Goal: Task Accomplishment & Management: Use online tool/utility

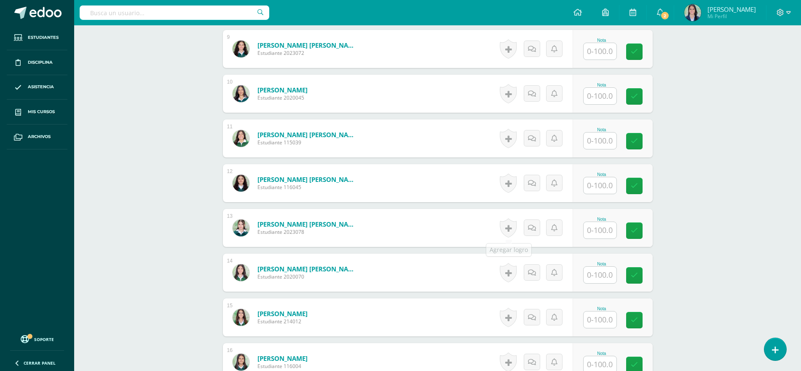
scroll to position [621, 0]
click at [596, 360] on input "text" at bounding box center [605, 363] width 34 height 17
type input "100"
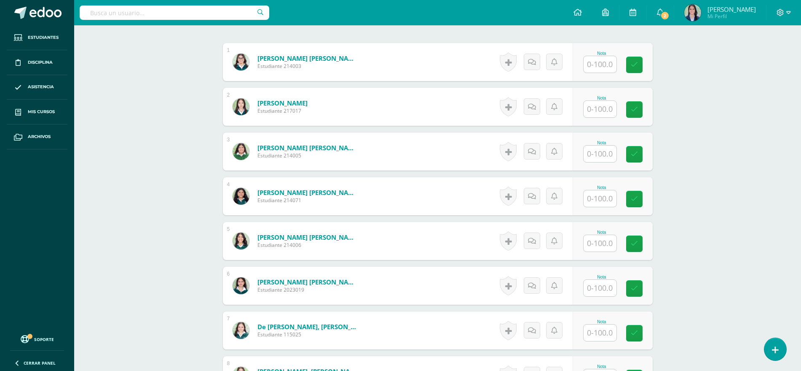
scroll to position [236, 0]
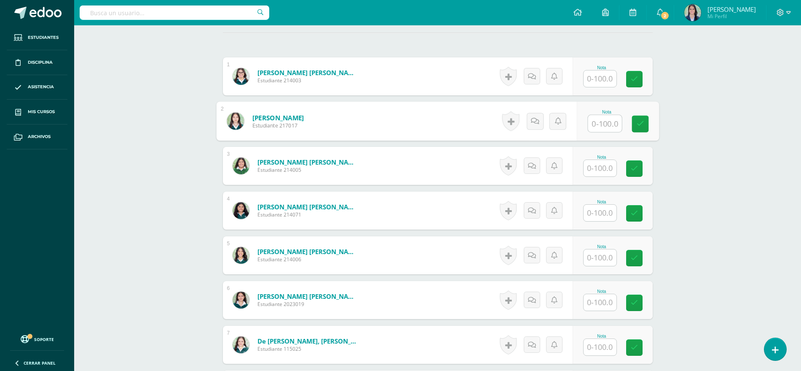
click at [602, 125] on input "text" at bounding box center [605, 123] width 34 height 17
type input "100"
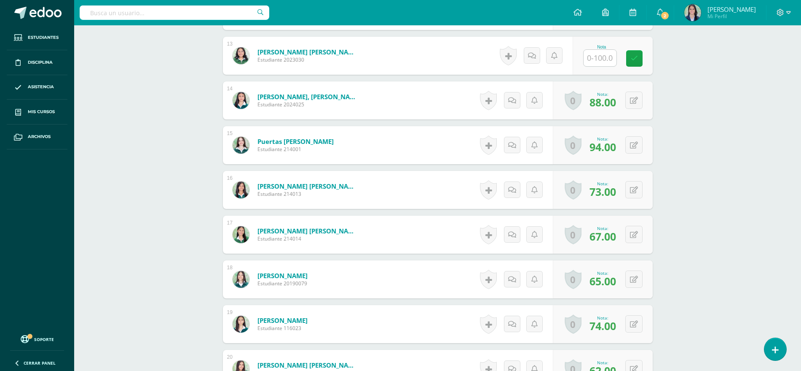
scroll to position [799, 0]
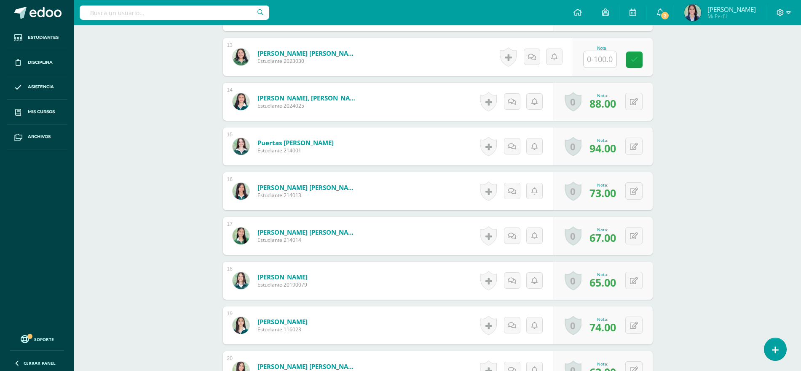
click at [604, 62] on input "text" at bounding box center [600, 59] width 33 height 16
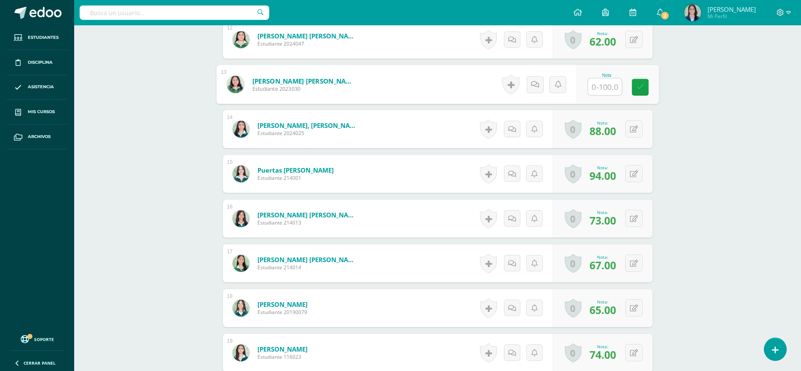
scroll to position [771, 0]
type input "76"
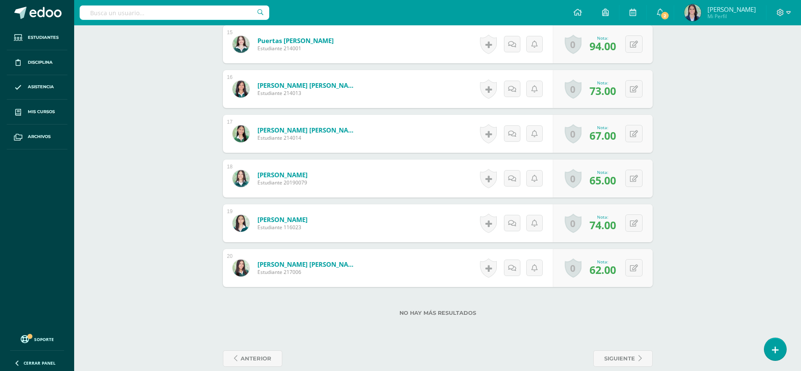
scroll to position [914, 0]
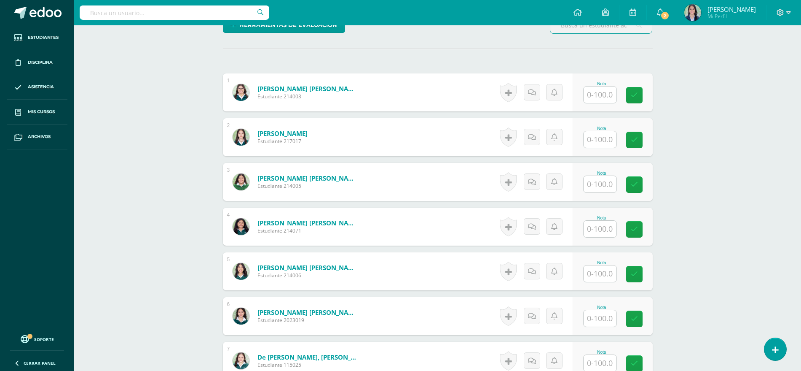
scroll to position [218, 0]
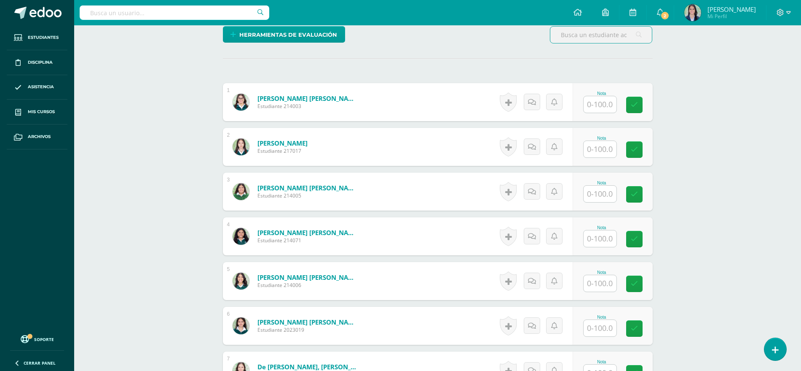
click at [599, 146] on input "text" at bounding box center [600, 149] width 33 height 16
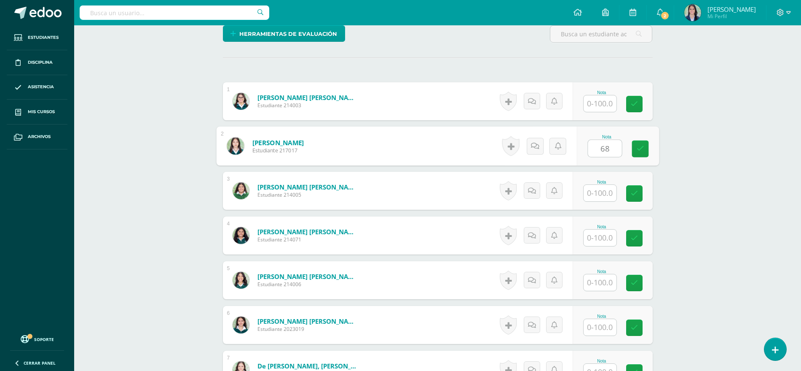
type input "68"
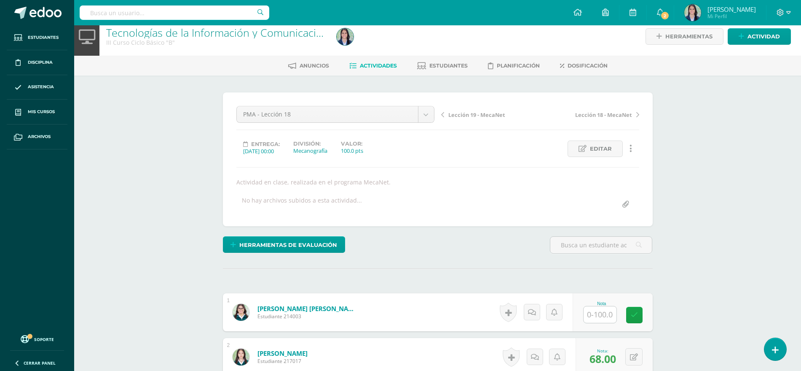
scroll to position [0, 0]
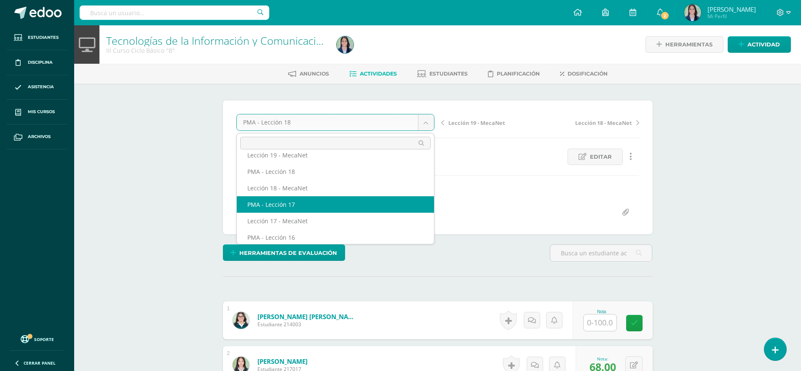
select select "/dashboard/teacher/grade-activity/262181/"
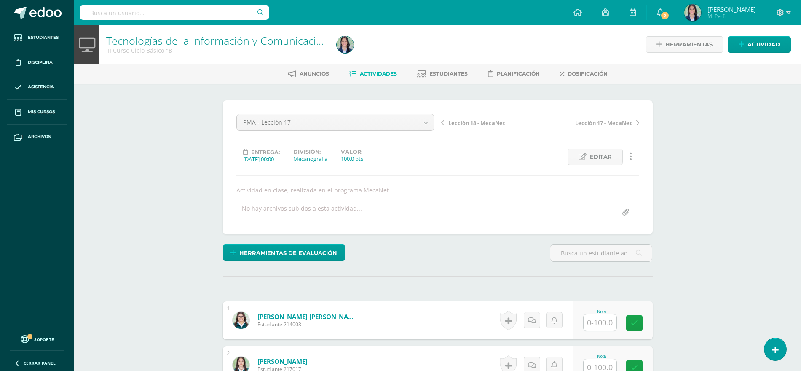
scroll to position [0, 0]
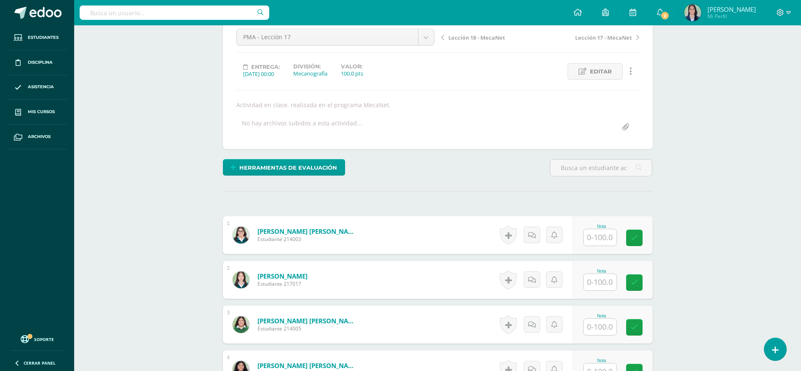
scroll to position [94, 0]
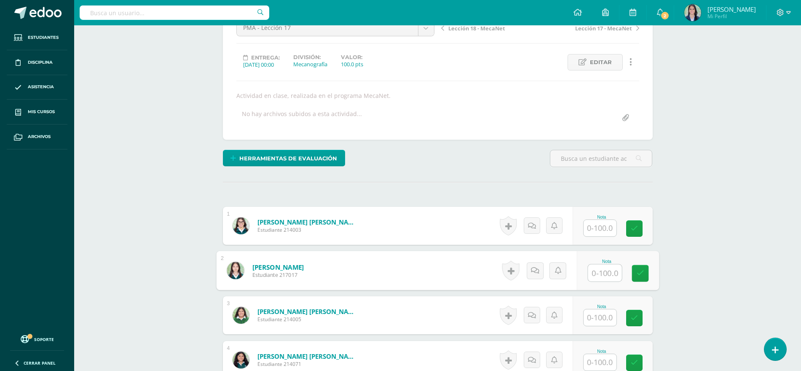
click at [605, 275] on input "text" at bounding box center [605, 272] width 34 height 17
